Goal: Information Seeking & Learning: Learn about a topic

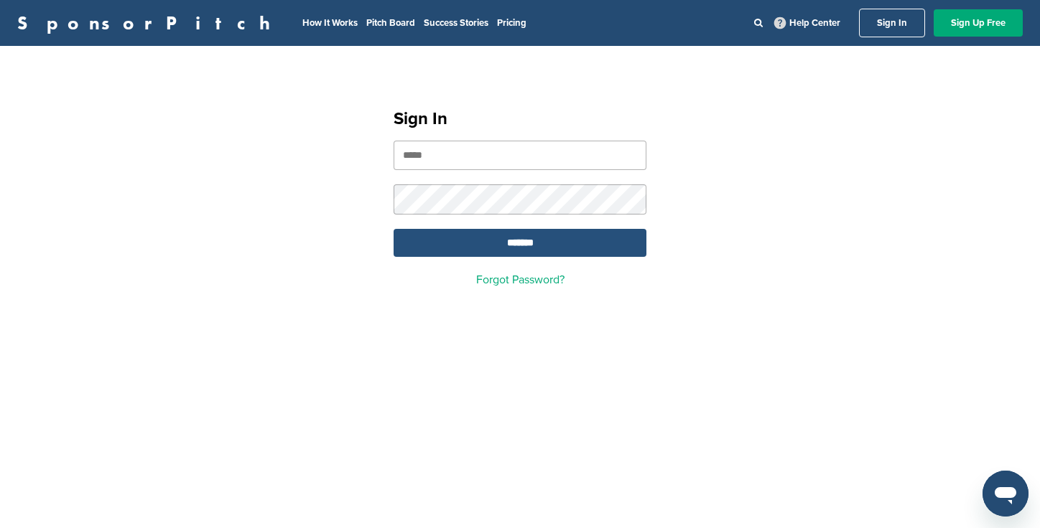
type input "**********"
click at [571, 246] on input "*******" at bounding box center [519, 243] width 253 height 28
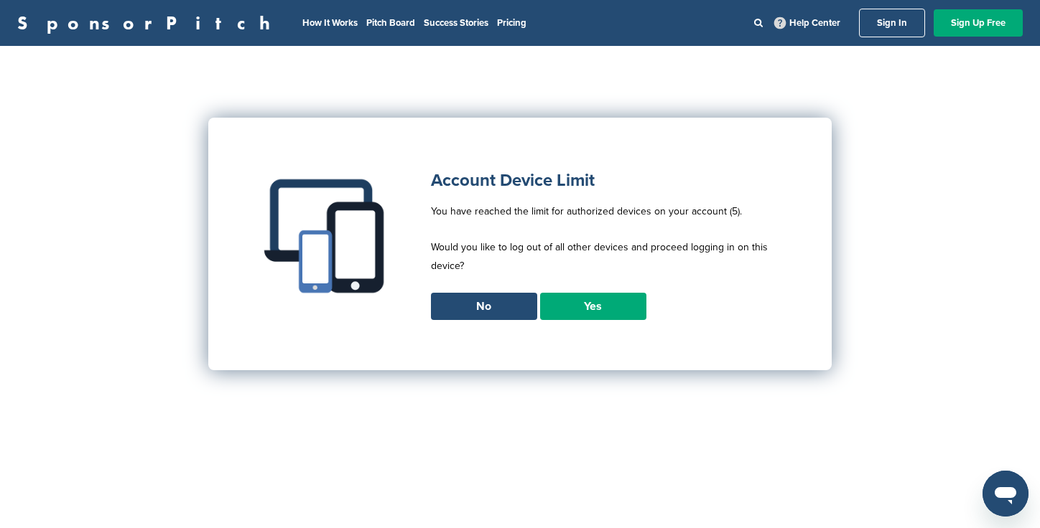
click at [582, 304] on link "Yes" at bounding box center [593, 306] width 106 height 27
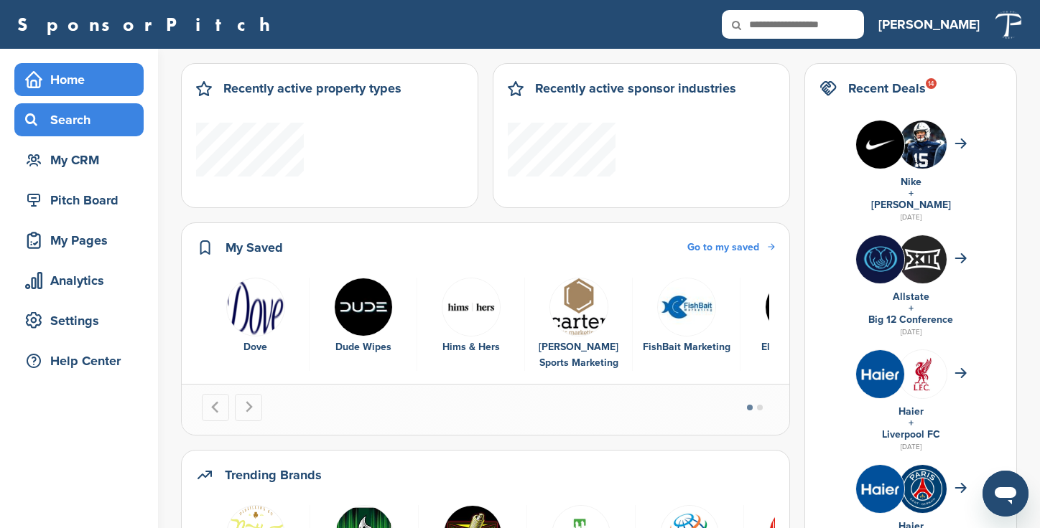
click at [80, 112] on div "Search" at bounding box center [83, 120] width 122 height 26
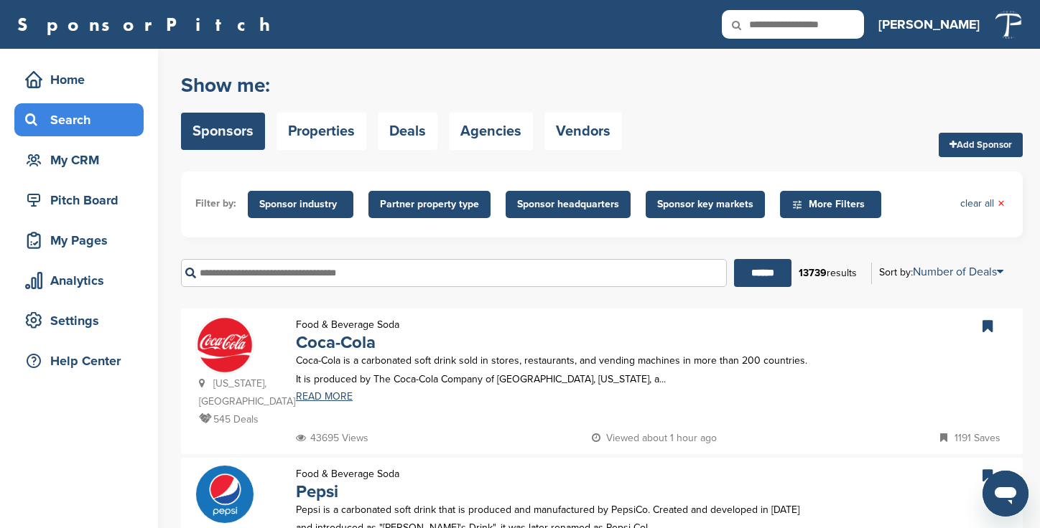
click at [275, 274] on input "text" at bounding box center [454, 273] width 546 height 28
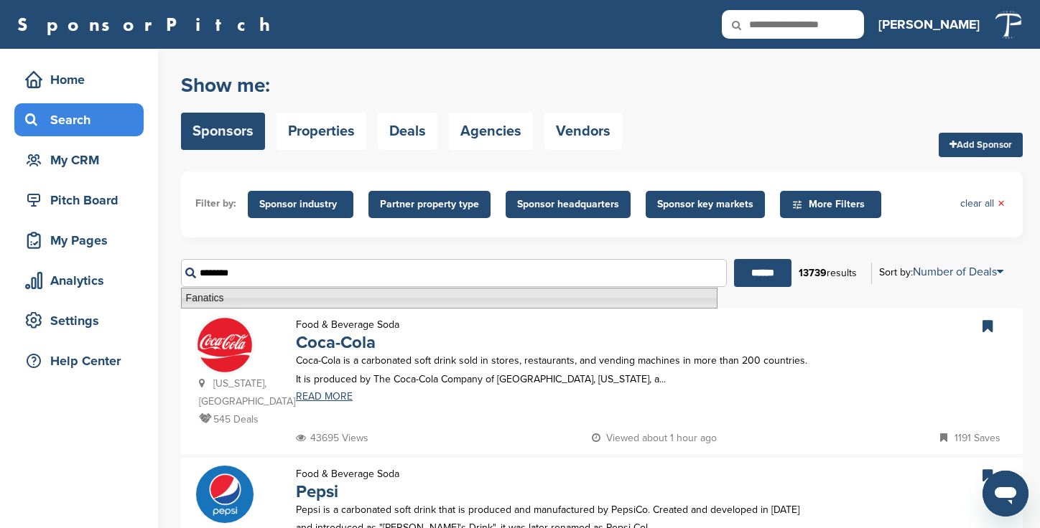
click at [238, 300] on li "Fanatics" at bounding box center [449, 298] width 536 height 21
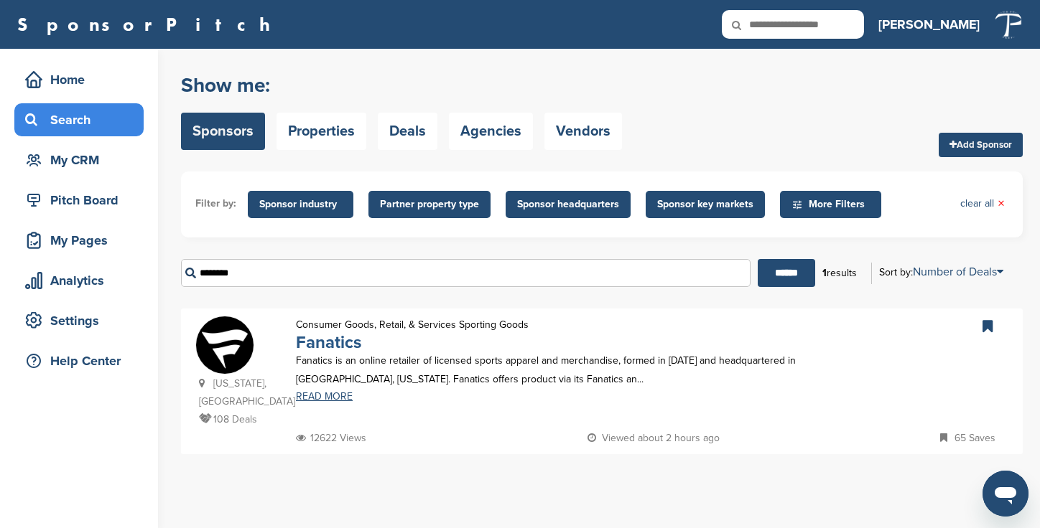
type input "********"
click at [326, 340] on link "Fanatics" at bounding box center [328, 342] width 65 height 21
click at [340, 343] on link "Fanatics" at bounding box center [328, 342] width 65 height 21
click at [345, 344] on link "Fanatics" at bounding box center [328, 342] width 65 height 21
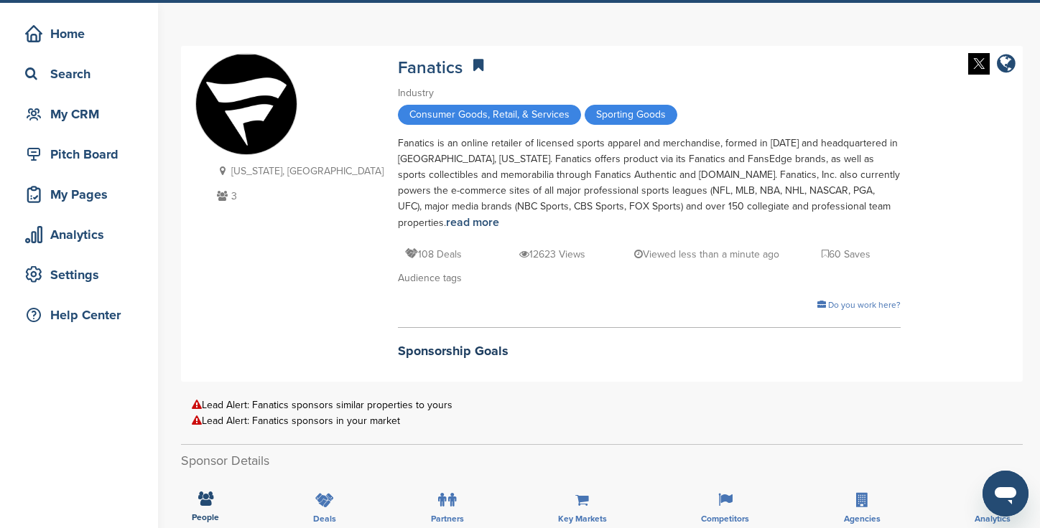
scroll to position [80, 0]
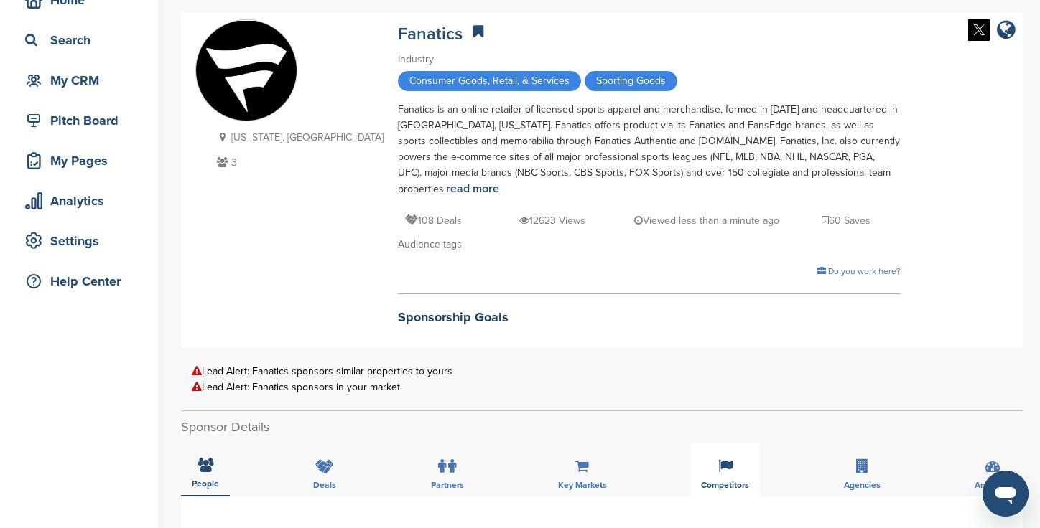
click at [718, 470] on icon at bounding box center [725, 466] width 14 height 14
click at [724, 472] on icon at bounding box center [725, 465] width 14 height 14
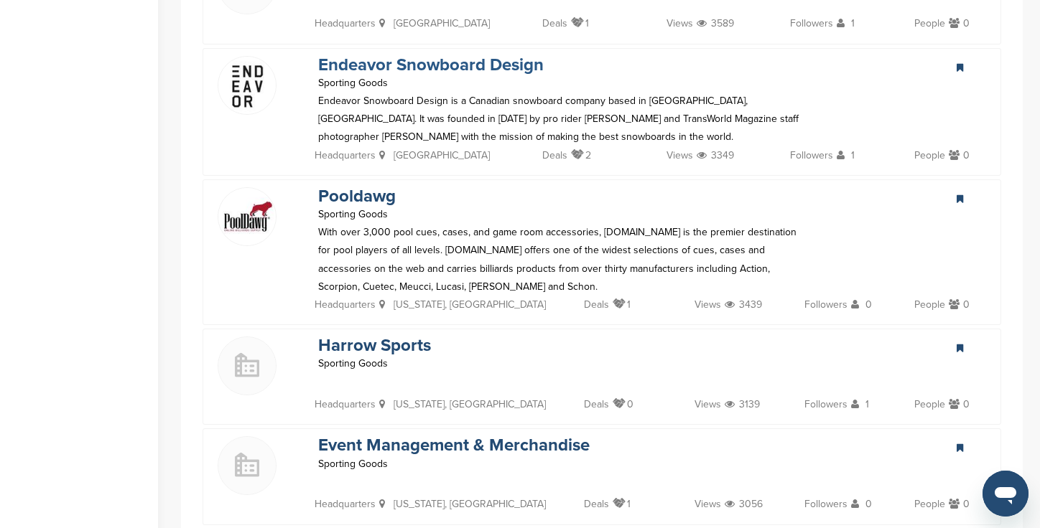
scroll to position [2632, 0]
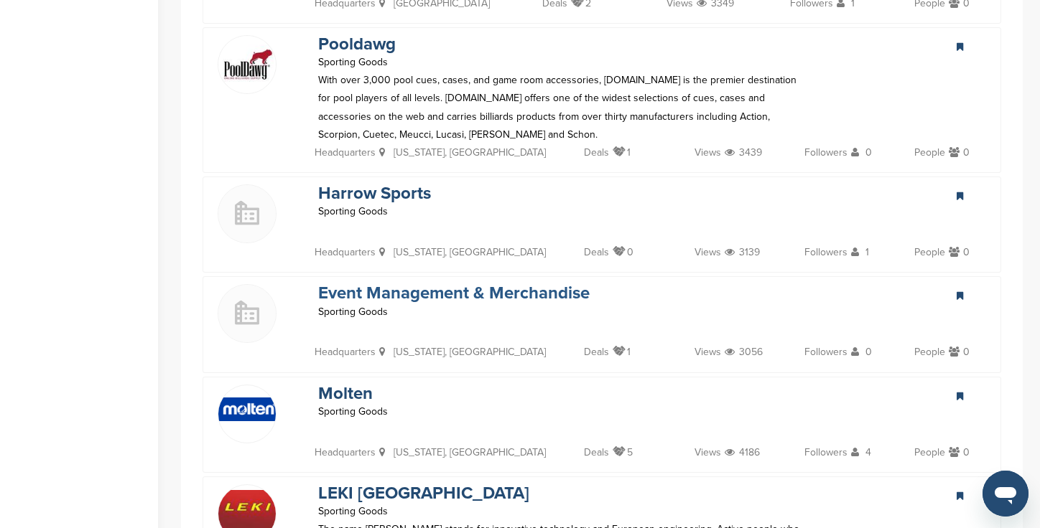
click at [344, 283] on link "Event Management & Merchandise" at bounding box center [453, 293] width 271 height 21
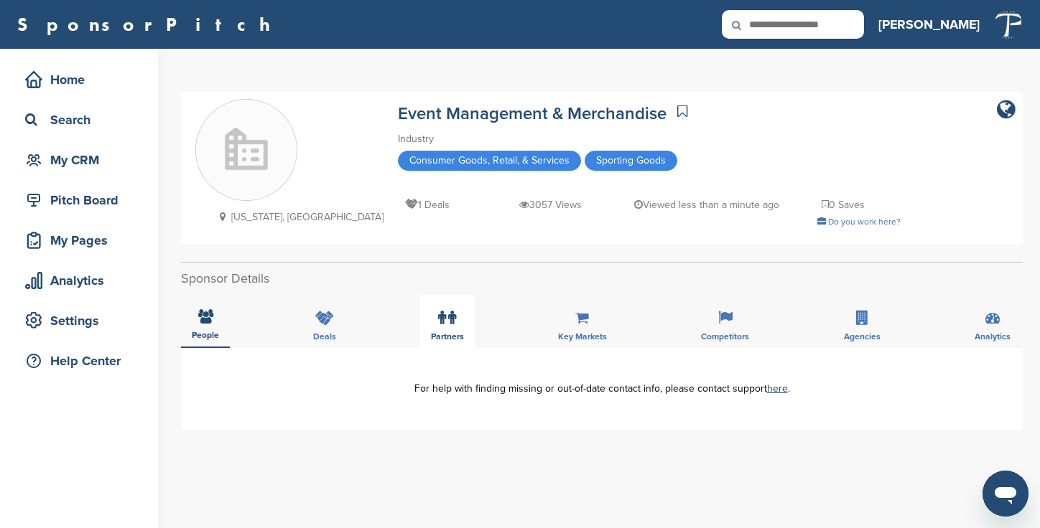
click at [442, 332] on span "Partners" at bounding box center [447, 336] width 33 height 9
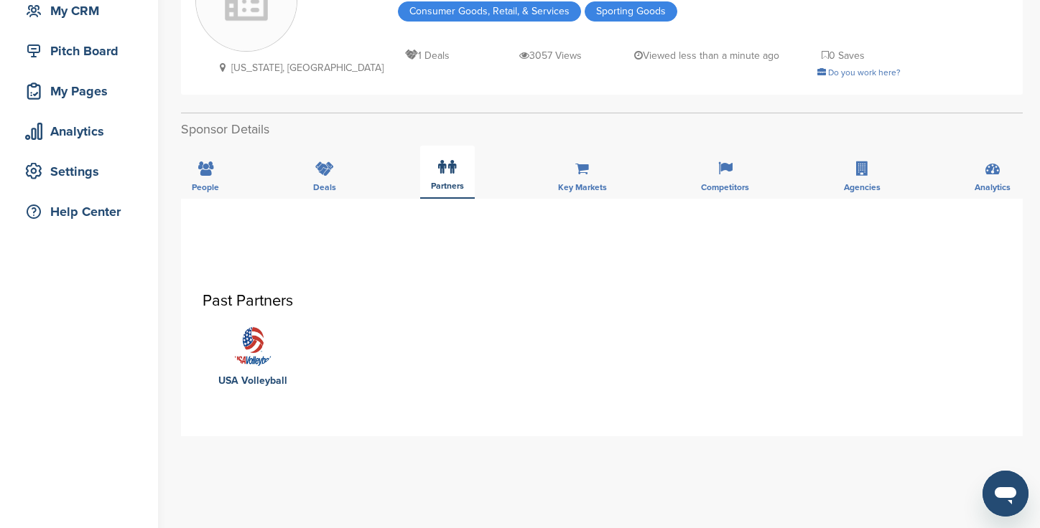
scroll to position [80, 0]
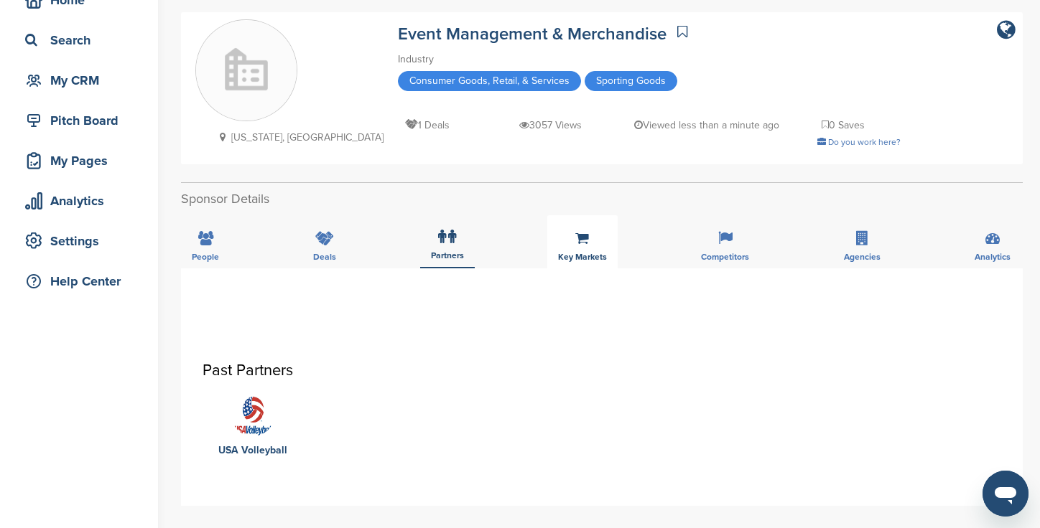
click at [584, 237] on icon at bounding box center [582, 238] width 14 height 14
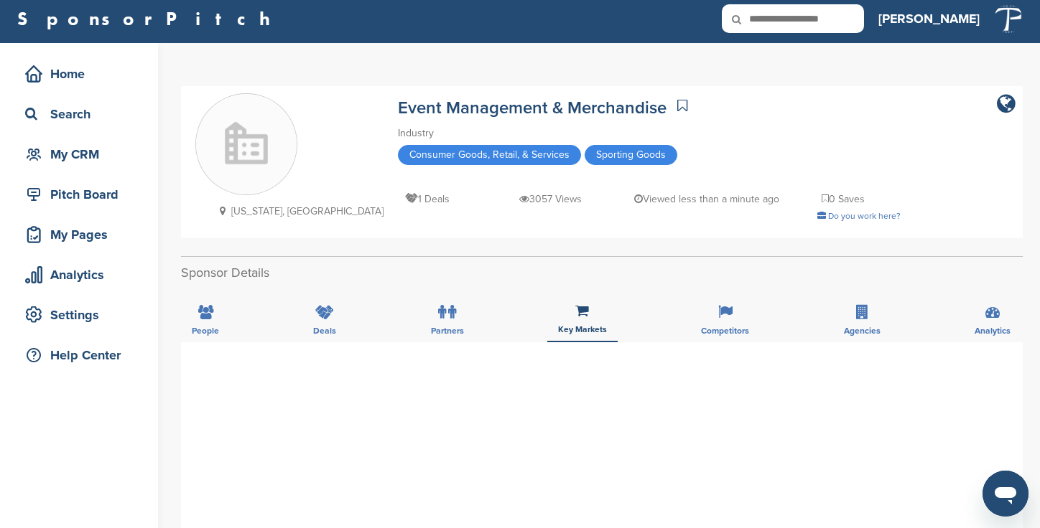
scroll to position [0, 0]
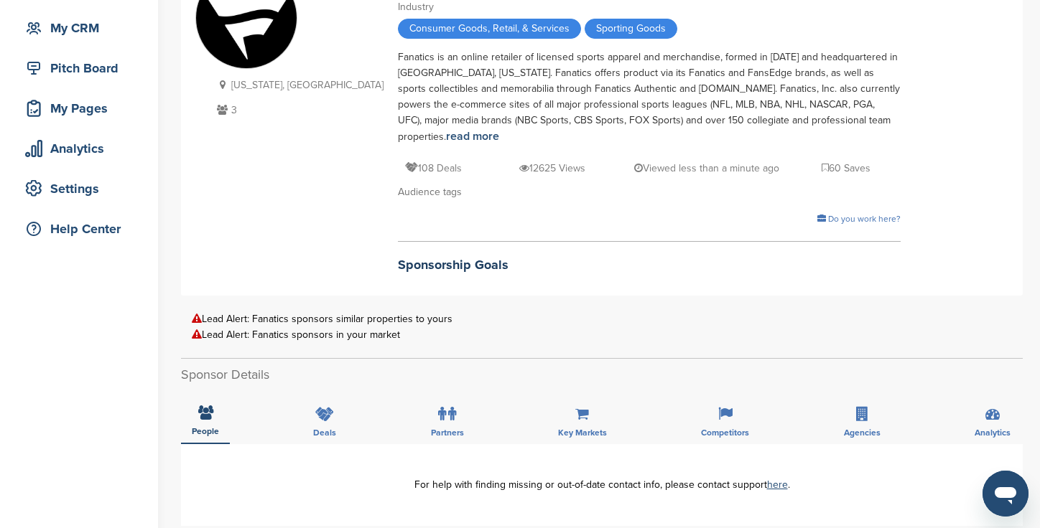
scroll to position [239, 0]
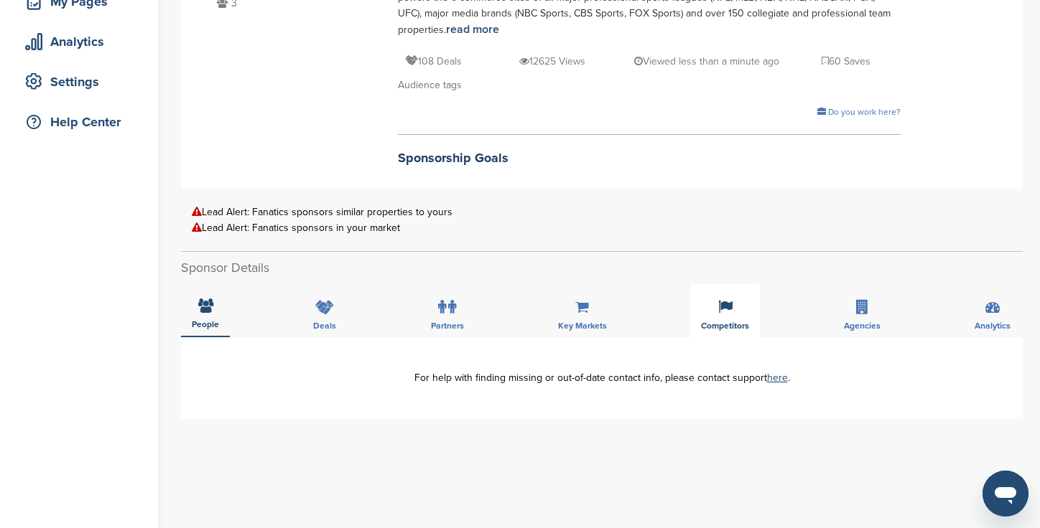
click at [720, 305] on icon at bounding box center [725, 307] width 14 height 14
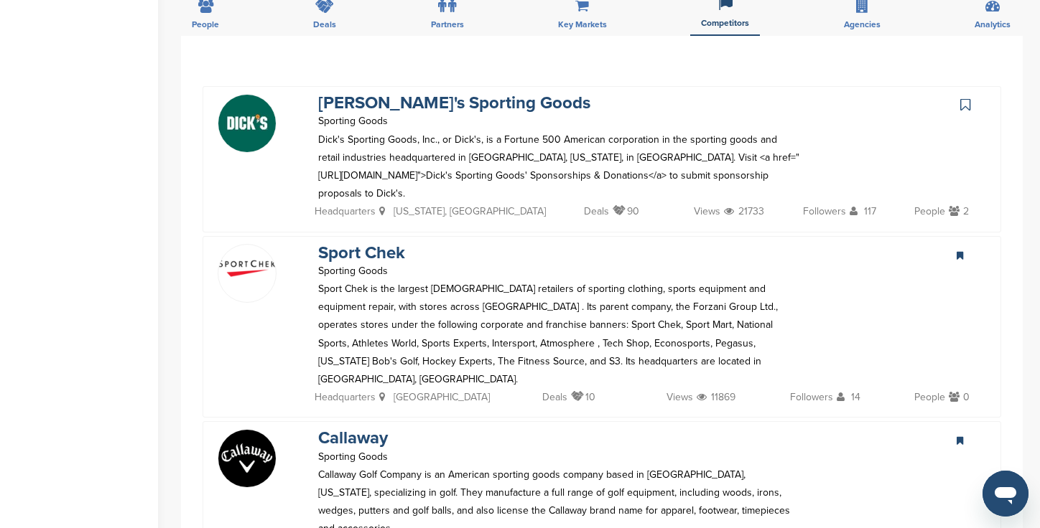
scroll to position [558, 0]
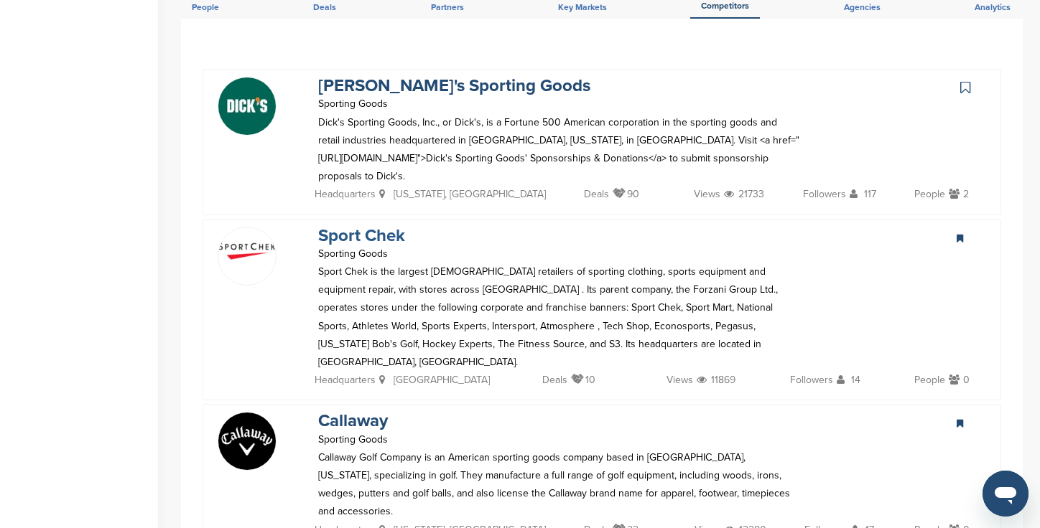
click at [368, 237] on link "Sport Chek" at bounding box center [361, 235] width 87 height 21
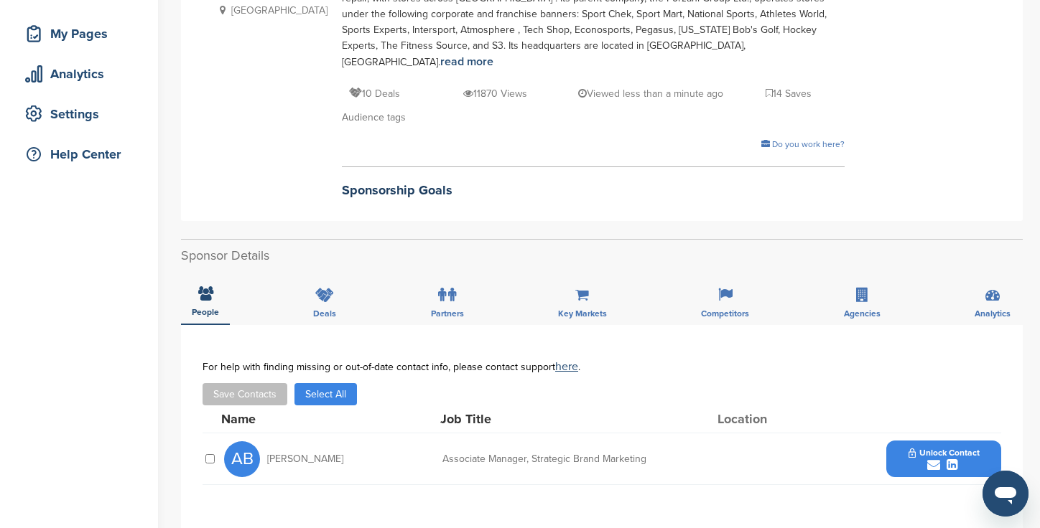
scroll to position [239, 0]
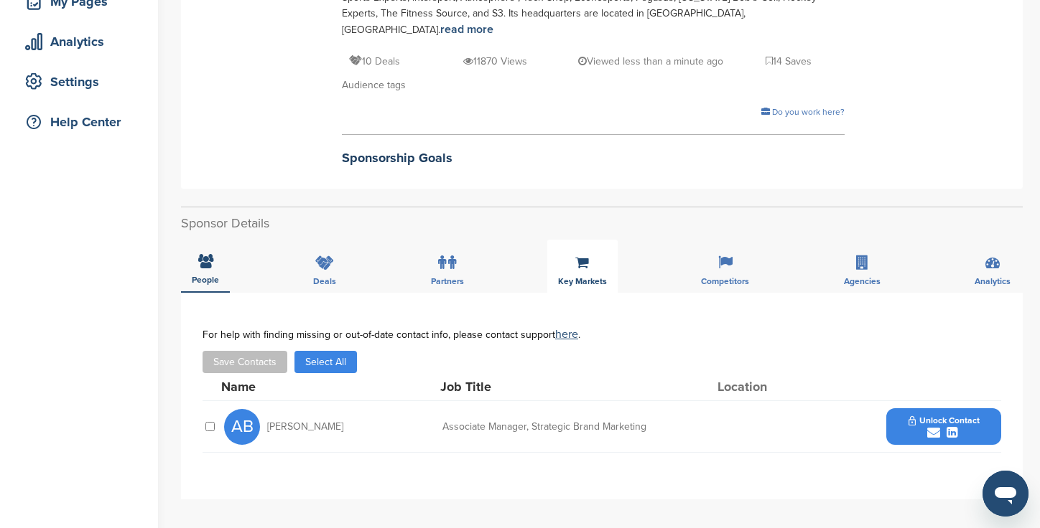
click at [587, 258] on div "Key Markets" at bounding box center [582, 266] width 70 height 53
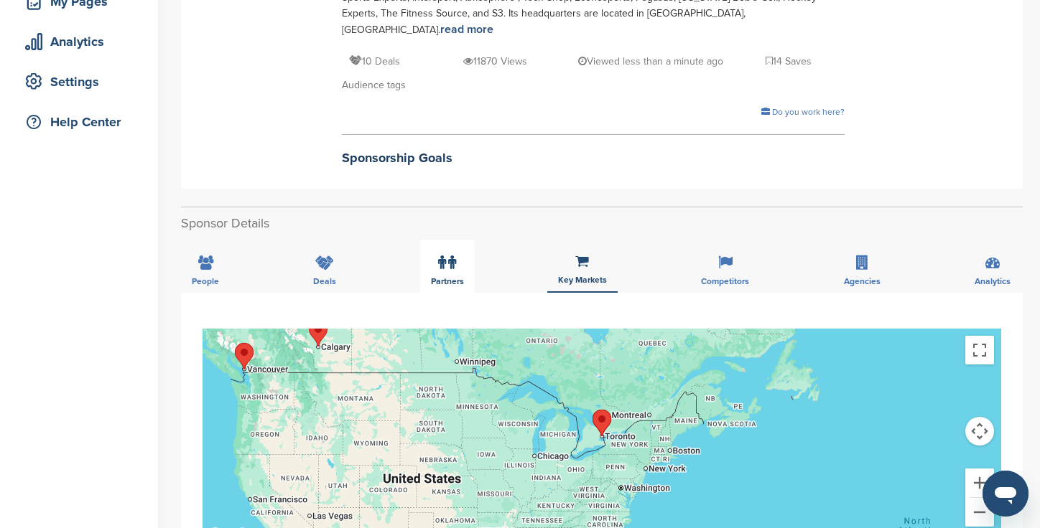
click at [454, 256] on icon at bounding box center [452, 263] width 8 height 14
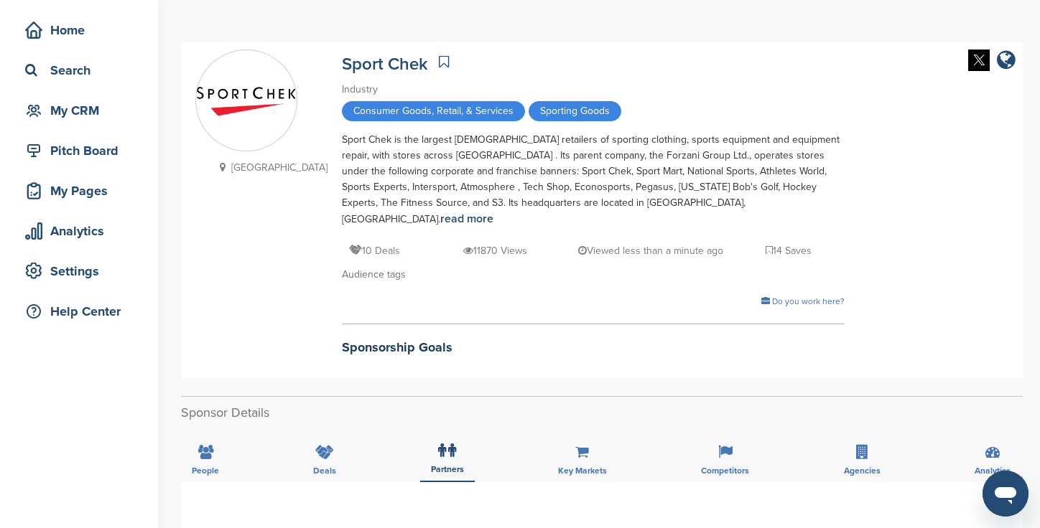
scroll to position [0, 0]
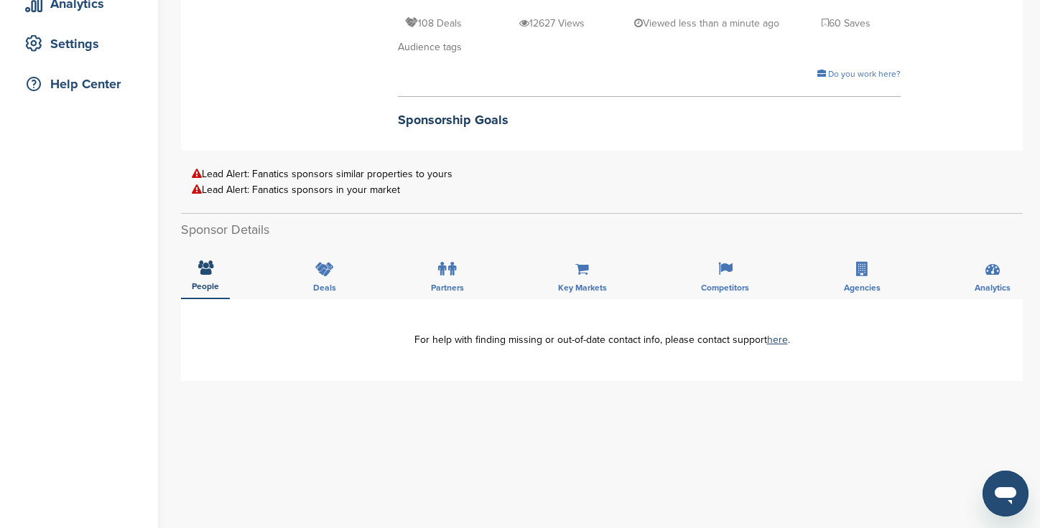
scroll to position [478, 0]
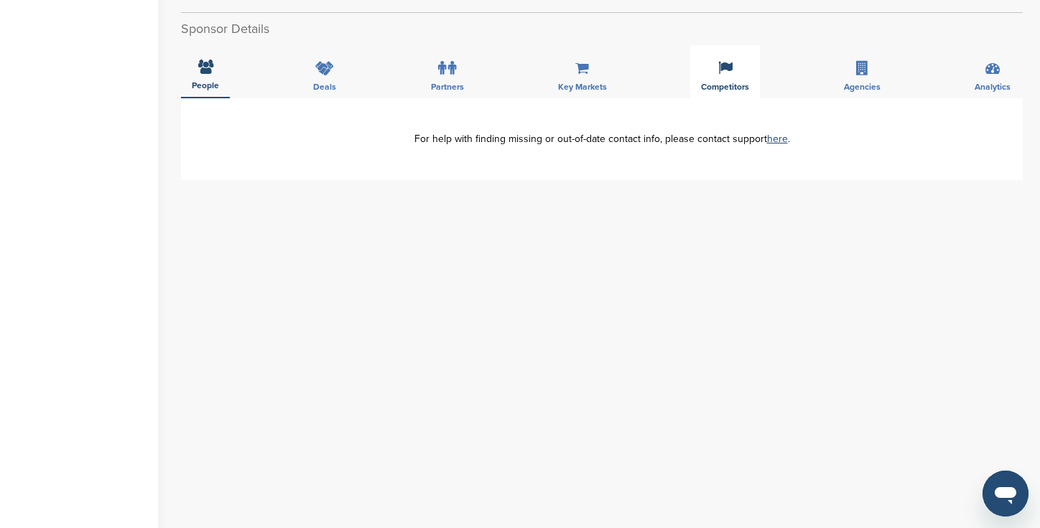
click at [728, 83] on span "Competitors" at bounding box center [725, 87] width 48 height 9
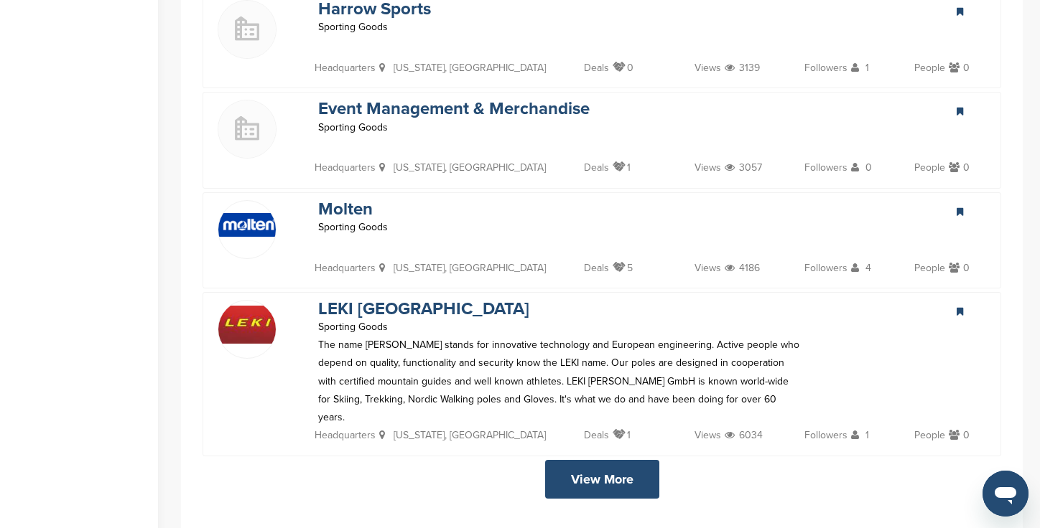
scroll to position [2951, 0]
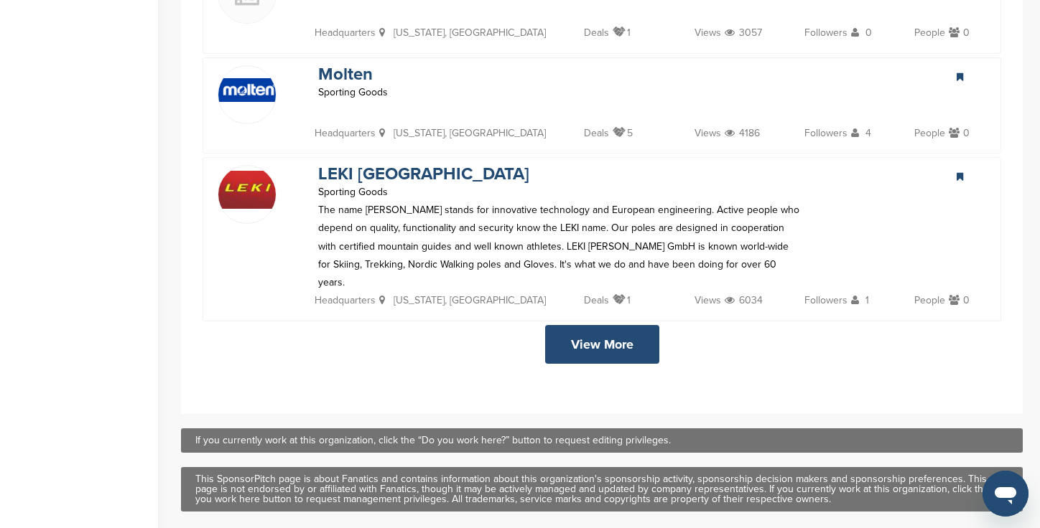
click at [625, 325] on link "View More" at bounding box center [602, 344] width 114 height 39
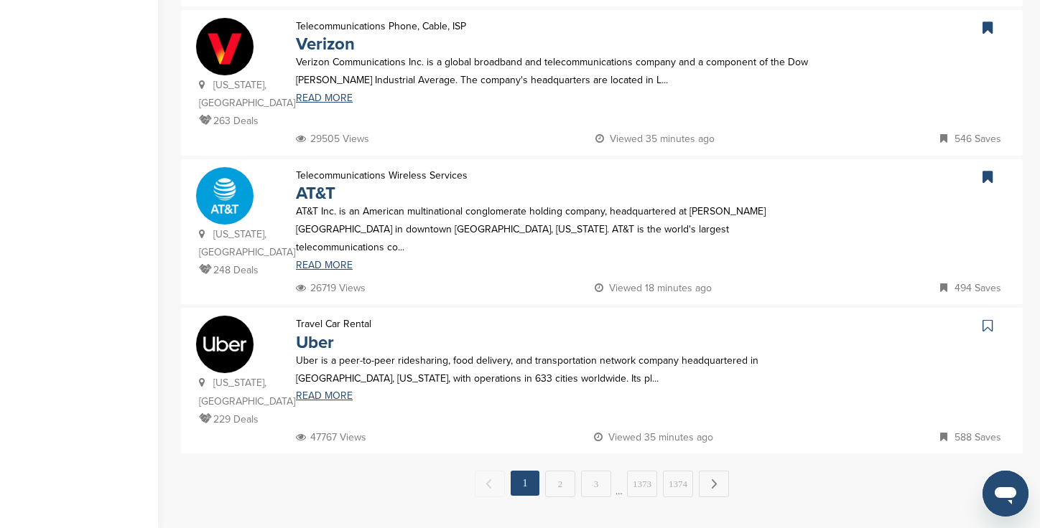
scroll to position [1355, 0]
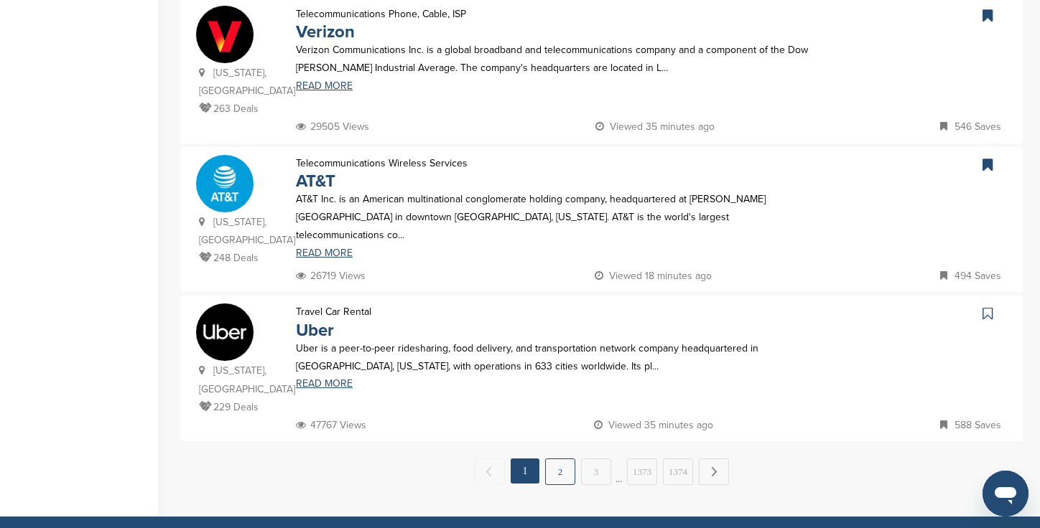
click at [564, 459] on link "2" at bounding box center [560, 472] width 30 height 27
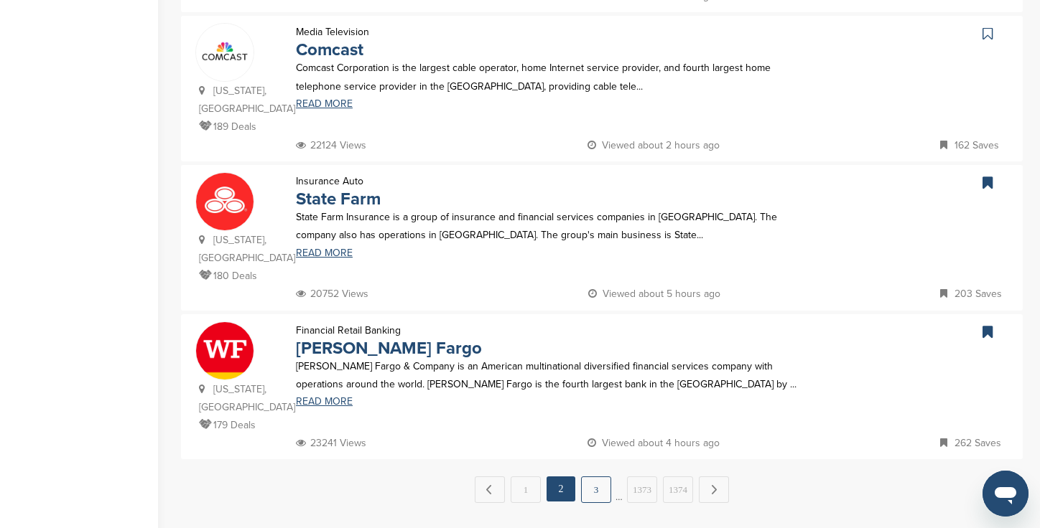
click at [603, 477] on link "3" at bounding box center [596, 490] width 30 height 27
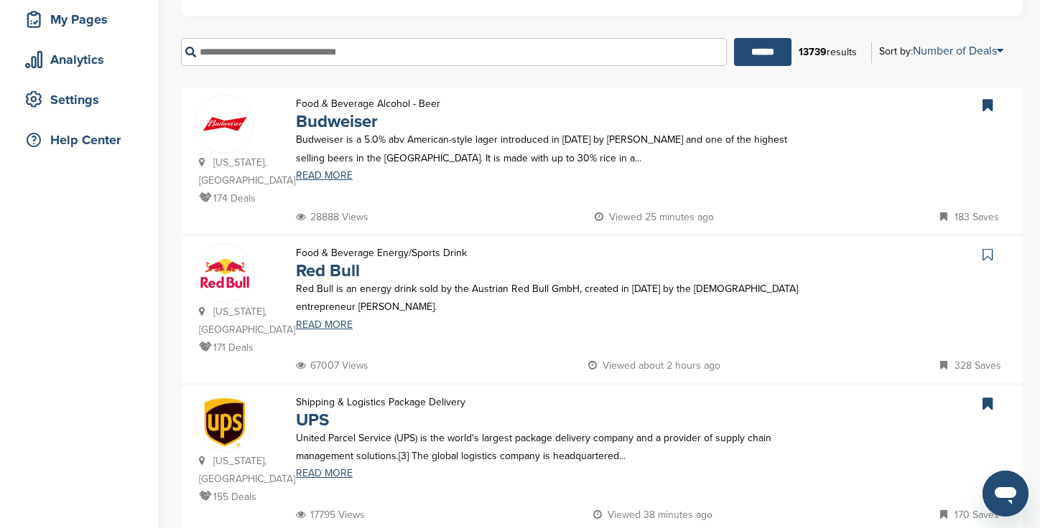
scroll to position [0, 0]
